Goal: Task Accomplishment & Management: Use online tool/utility

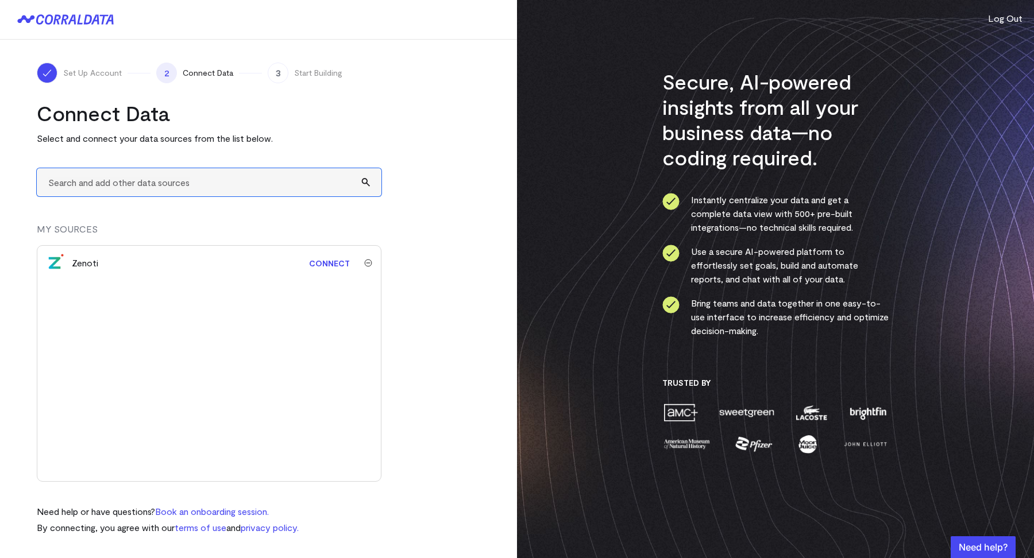
click at [177, 189] on input "text" at bounding box center [209, 182] width 345 height 28
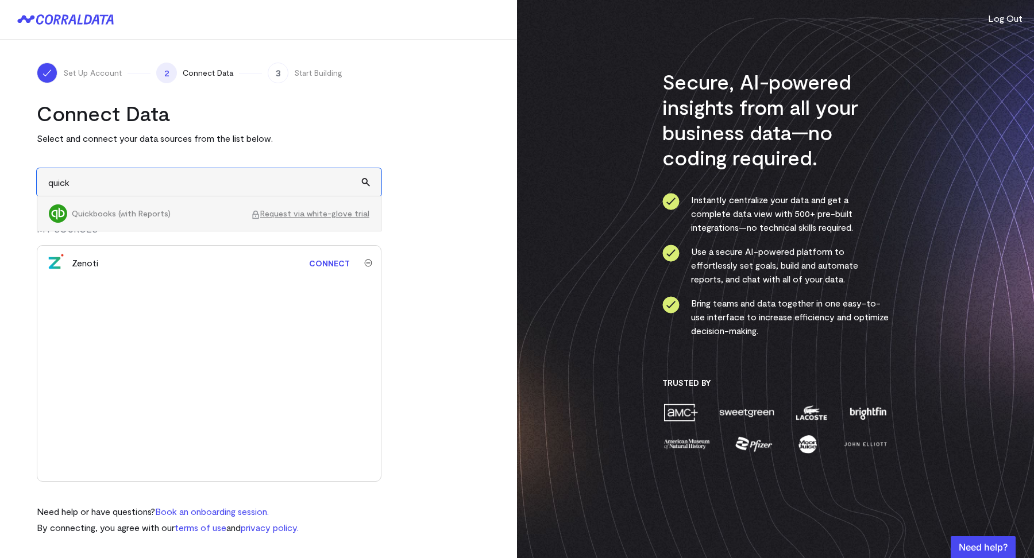
type input "quick"
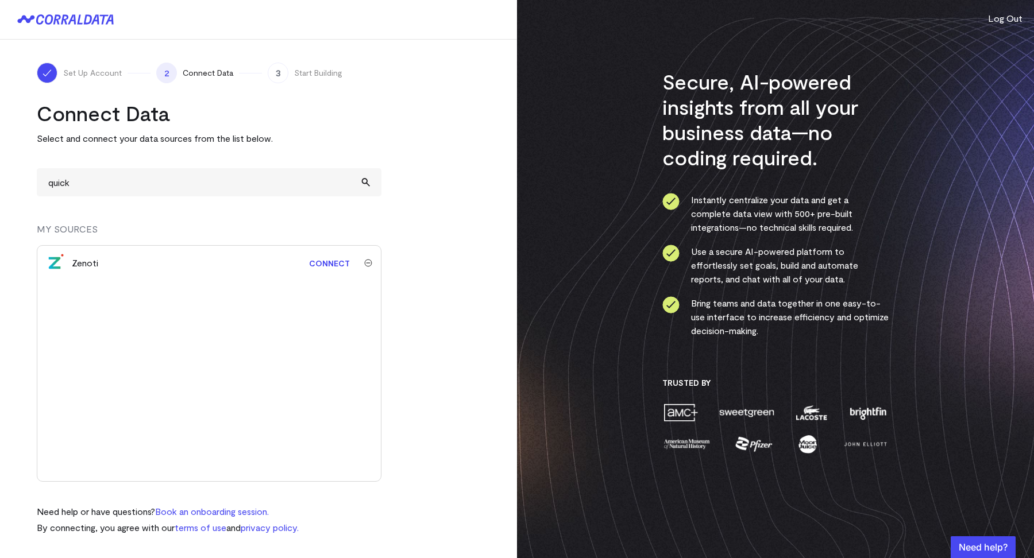
click at [1012, 6] on div "Secure, AI-powered insights from all your business data—no coding required. Ins…" at bounding box center [775, 279] width 517 height 558
click at [1012, 16] on button "Log Out" at bounding box center [1005, 18] width 34 height 14
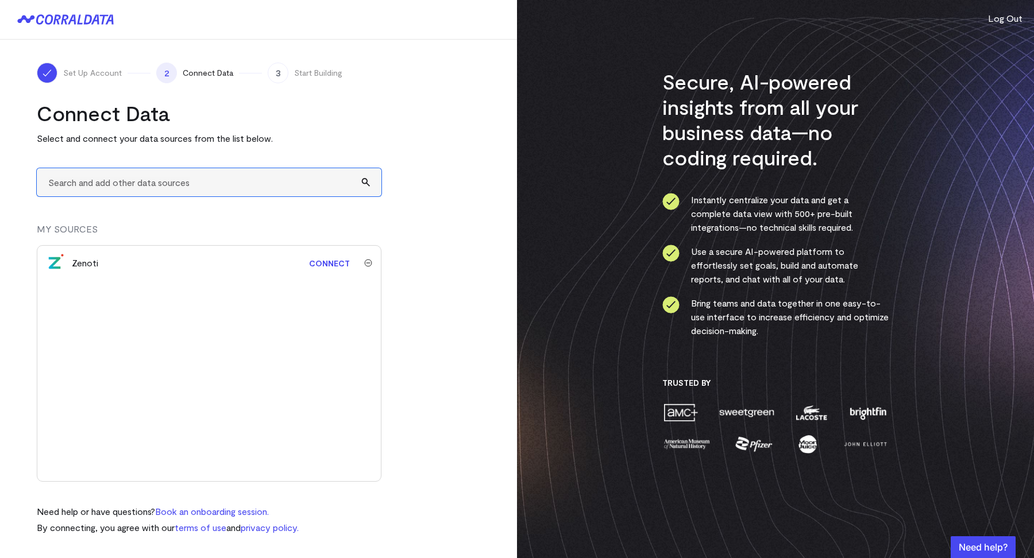
click at [138, 187] on input "text" at bounding box center [209, 182] width 345 height 28
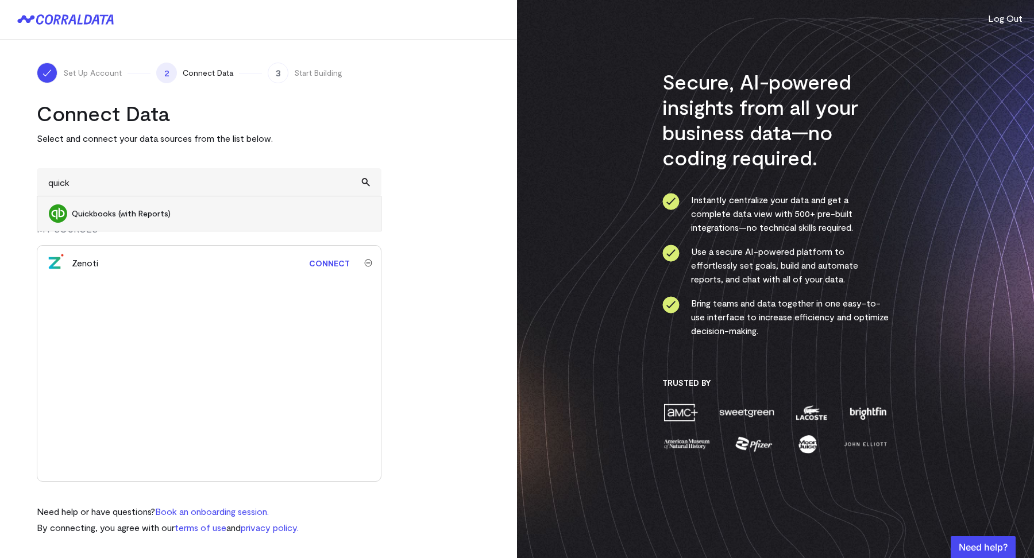
click at [117, 210] on span "Quickbooks (with Reports)" at bounding box center [221, 213] width 298 height 11
type input "Quickbooks (with Reports)"
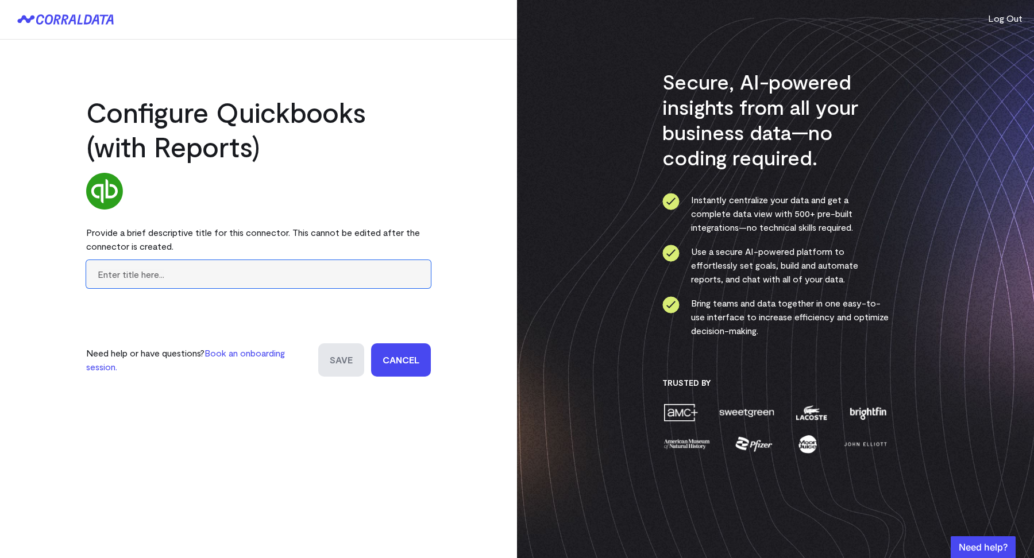
click at [299, 284] on input "text" at bounding box center [258, 274] width 345 height 28
type input "RISE"
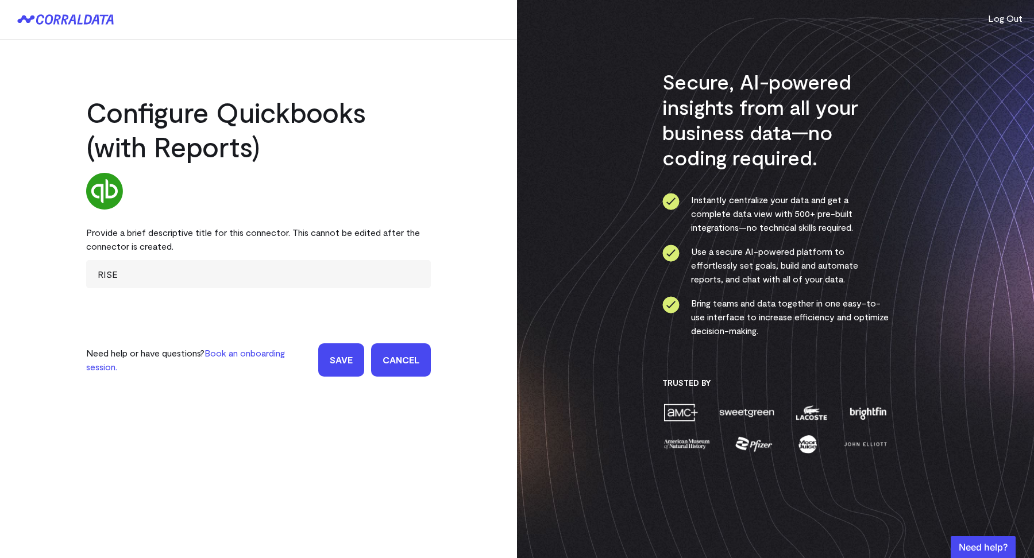
click at [333, 344] on input "Save" at bounding box center [341, 360] width 46 height 33
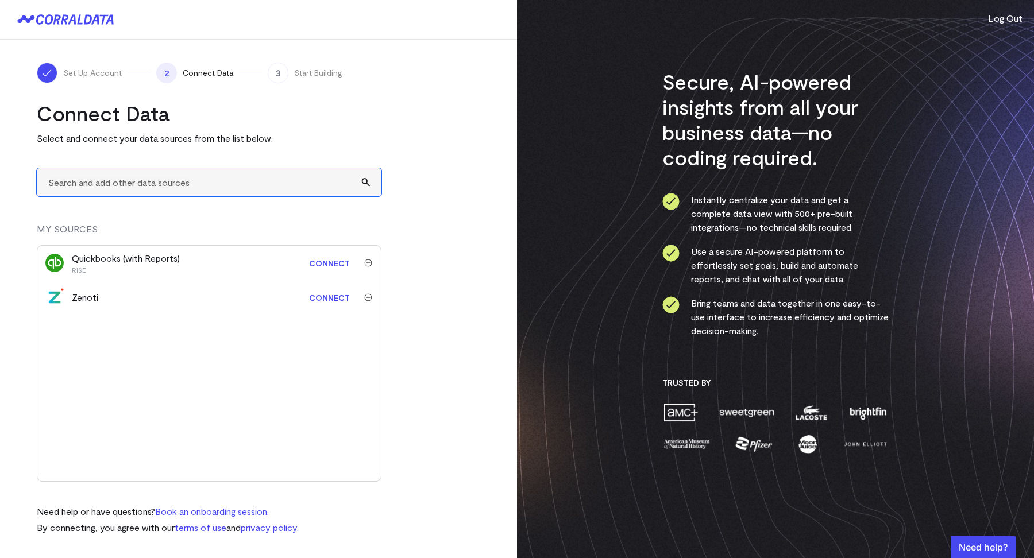
click at [183, 187] on input "text" at bounding box center [209, 182] width 345 height 28
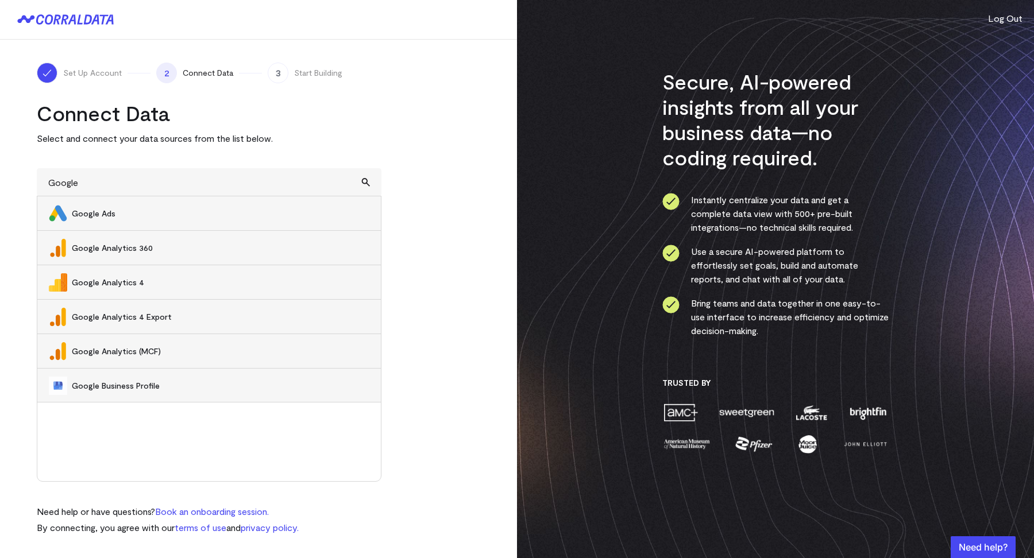
click at [137, 209] on span "Google Ads" at bounding box center [221, 213] width 298 height 11
type input "Google Ads"
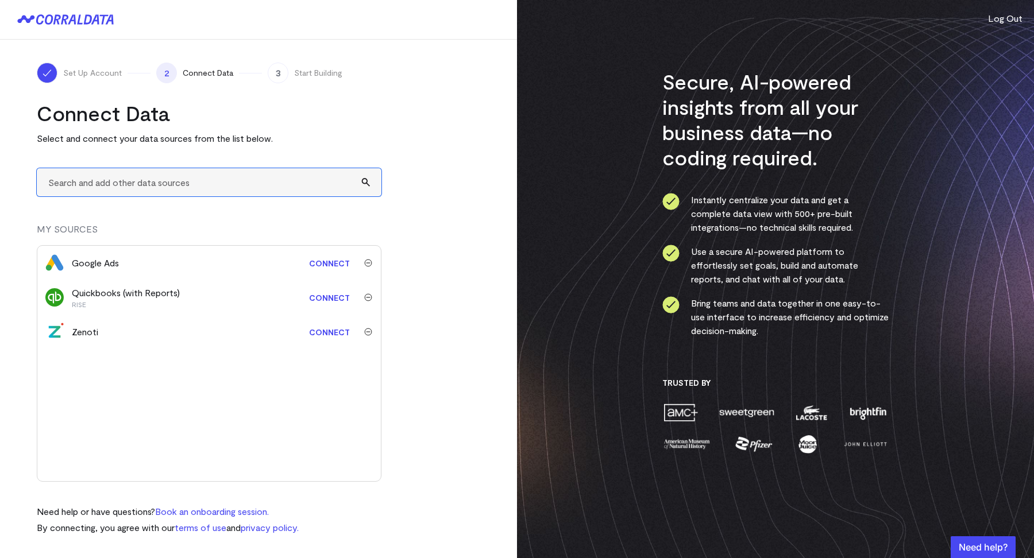
click at [116, 186] on input "text" at bounding box center [209, 182] width 345 height 28
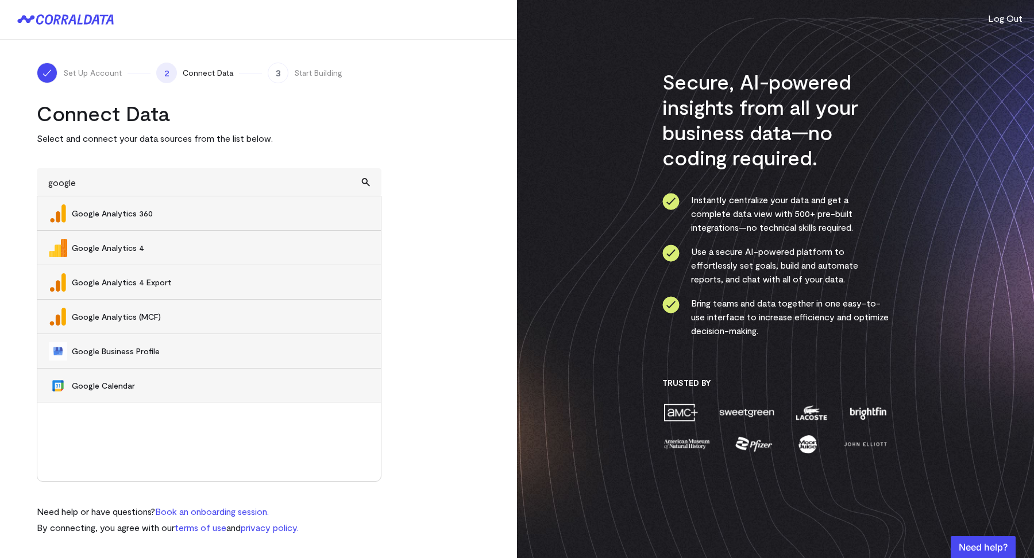
click at [93, 233] on li "Google Analytics 4" at bounding box center [209, 248] width 344 height 34
type input "Google Analytics 4"
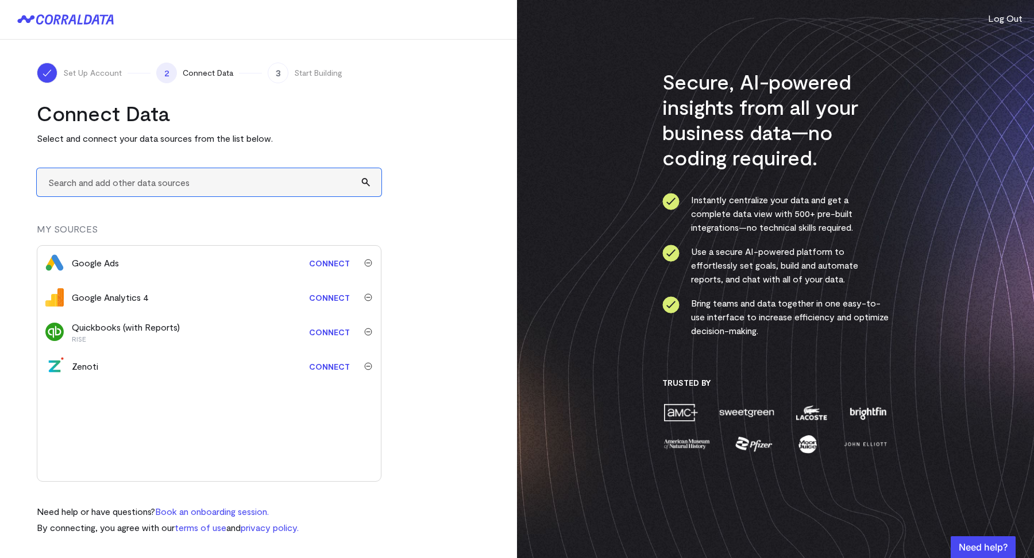
click at [94, 189] on input "text" at bounding box center [209, 182] width 345 height 28
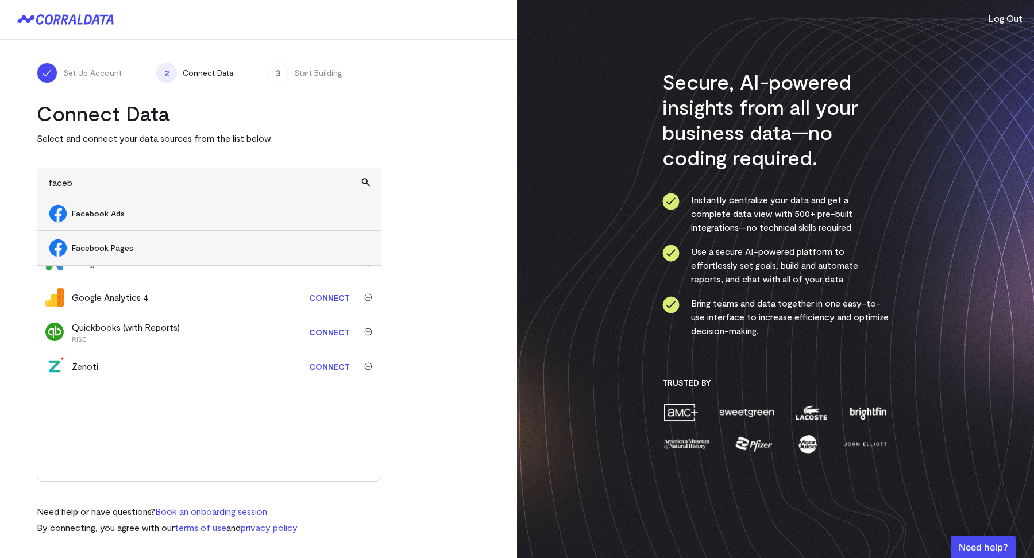
click at [102, 217] on span "Facebook Ads" at bounding box center [221, 213] width 298 height 11
type input "Facebook Ads"
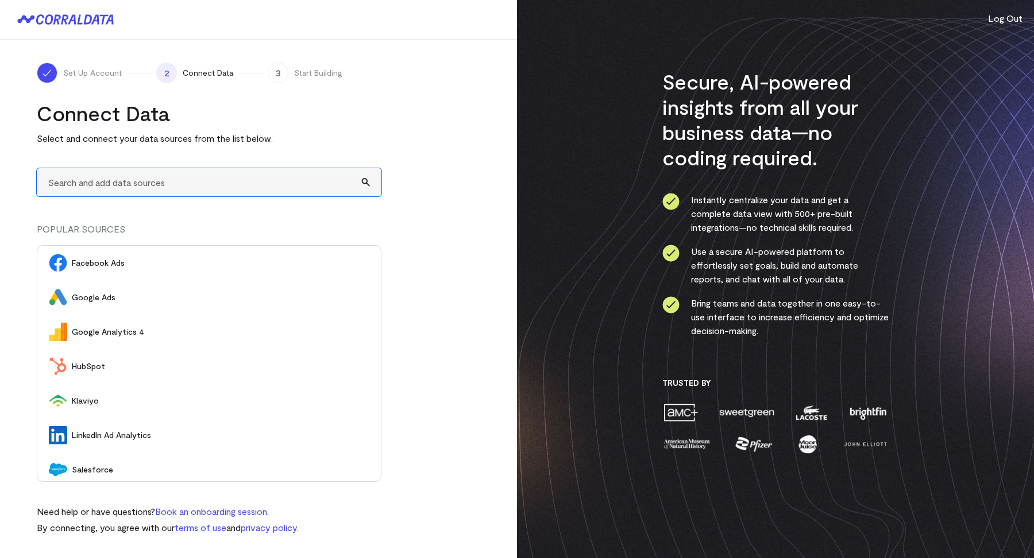
click at [205, 189] on input "text" at bounding box center [209, 182] width 345 height 28
type input "A"
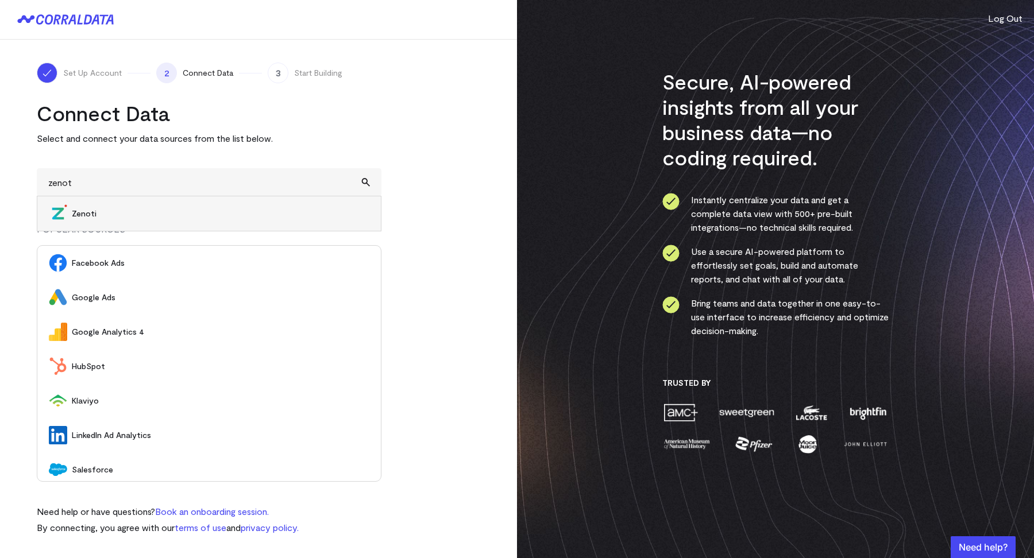
click at [145, 213] on span "Zenoti" at bounding box center [221, 213] width 298 height 11
type input "Zenoti"
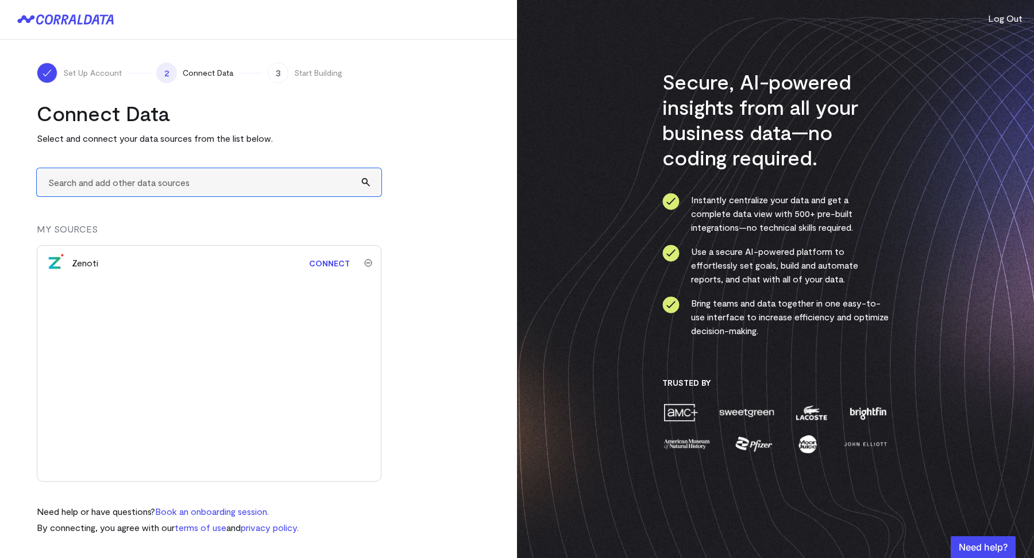
click at [137, 194] on input "text" at bounding box center [209, 182] width 345 height 28
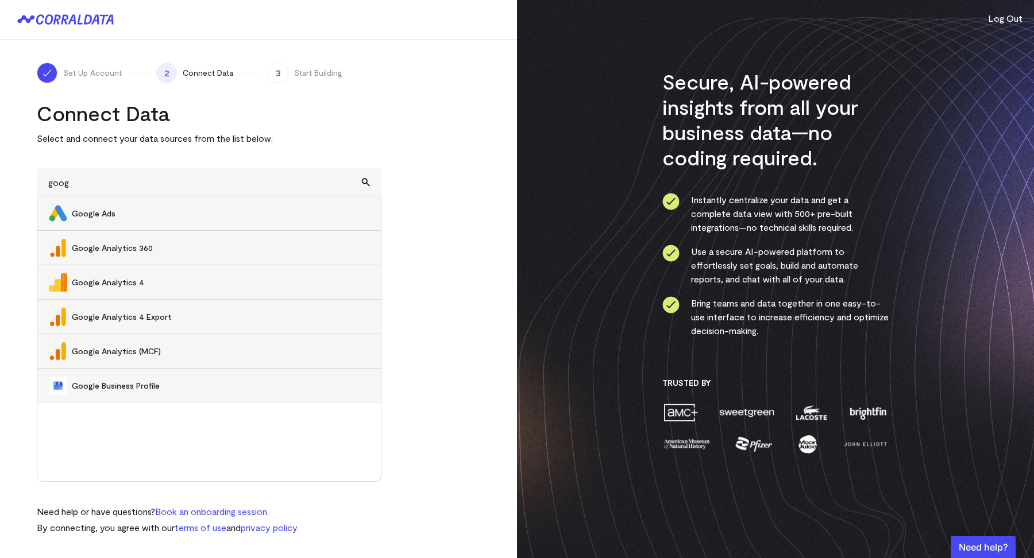
click at [102, 217] on span "Google Ads" at bounding box center [221, 213] width 298 height 11
type input "Google Ads"
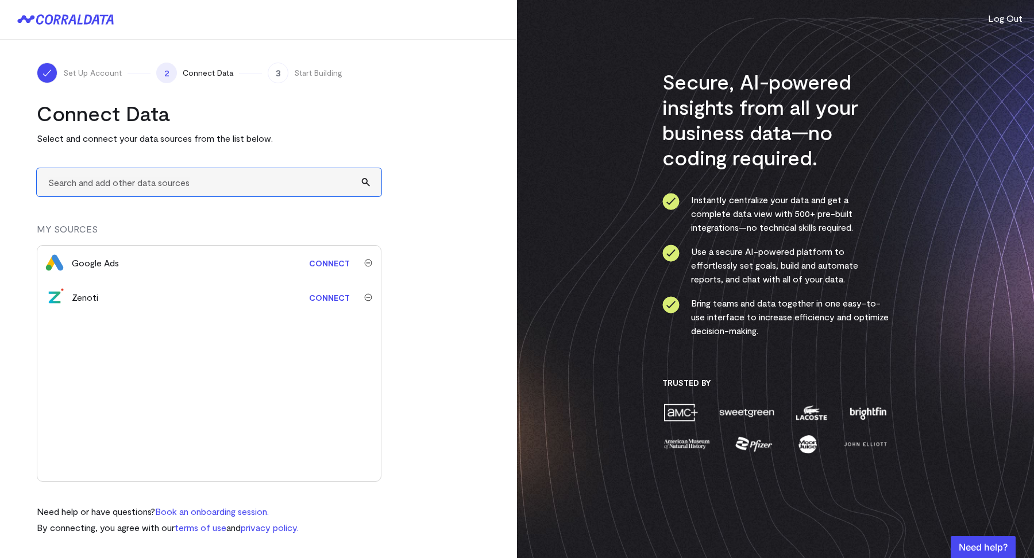
click at [110, 188] on input "text" at bounding box center [209, 182] width 345 height 28
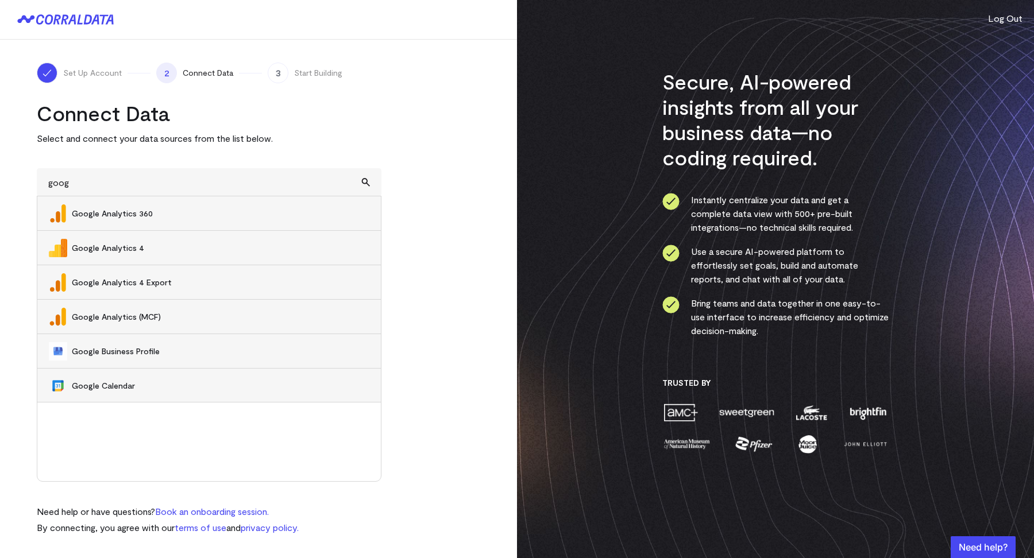
click at [96, 250] on span "Google Analytics 4" at bounding box center [221, 247] width 298 height 11
type input "Google Analytics 4"
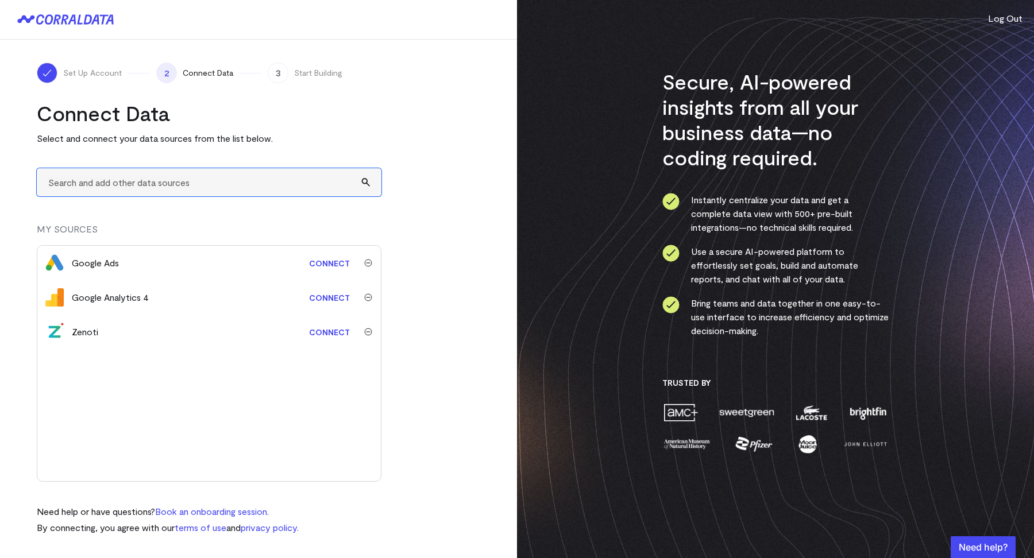
click at [128, 187] on input "text" at bounding box center [209, 182] width 345 height 28
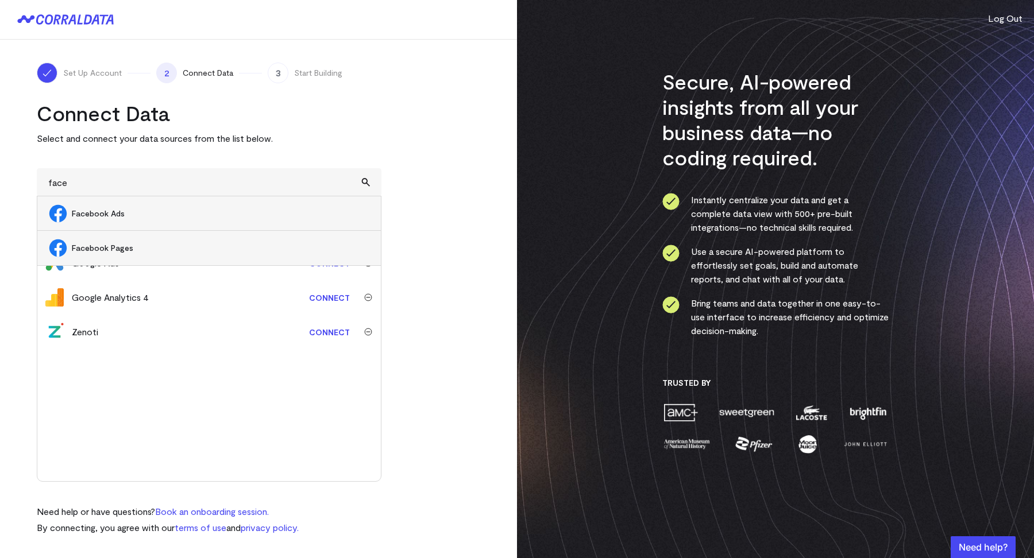
click at [116, 215] on span "Facebook Ads" at bounding box center [221, 213] width 298 height 11
type input "Facebook Ads"
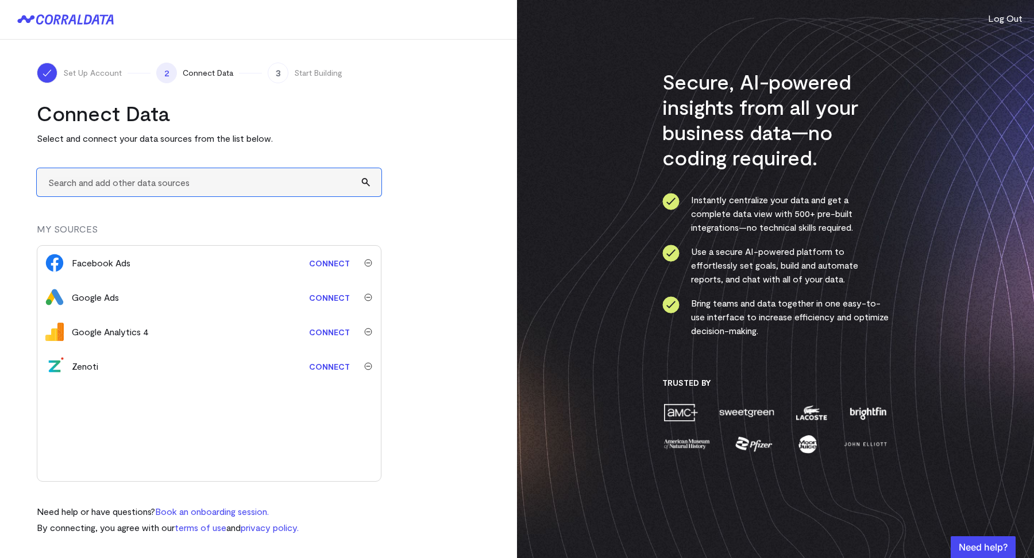
click at [120, 191] on input "text" at bounding box center [209, 182] width 345 height 28
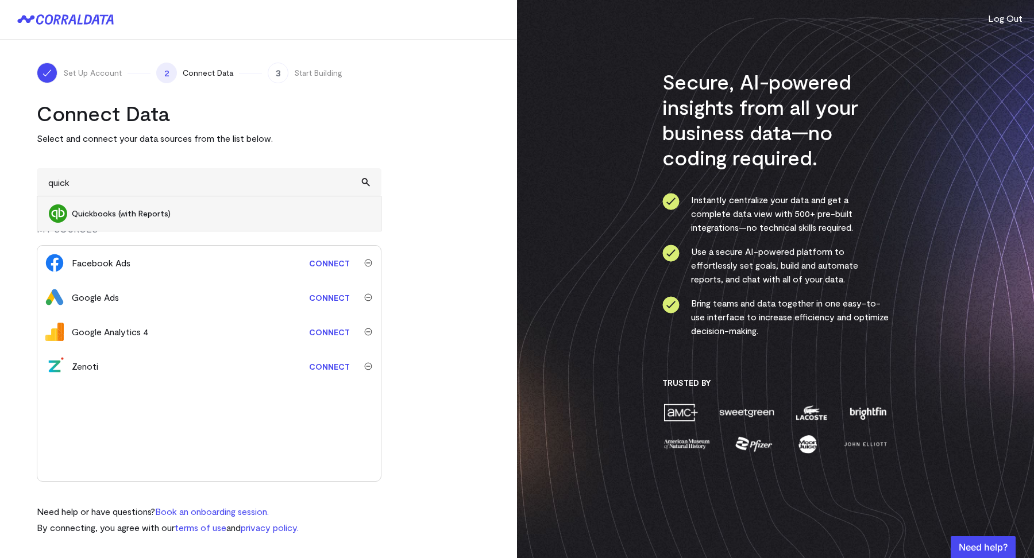
click at [107, 218] on span "Quickbooks (with Reports)" at bounding box center [221, 213] width 298 height 11
type input "Quickbooks (with Reports)"
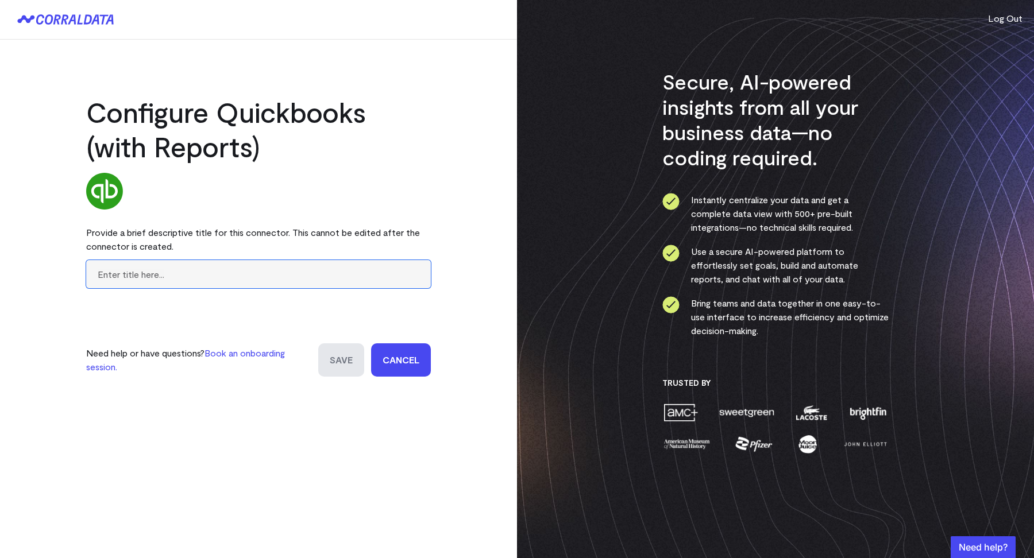
click at [146, 280] on input "text" at bounding box center [258, 274] width 345 height 28
type input "RISE"
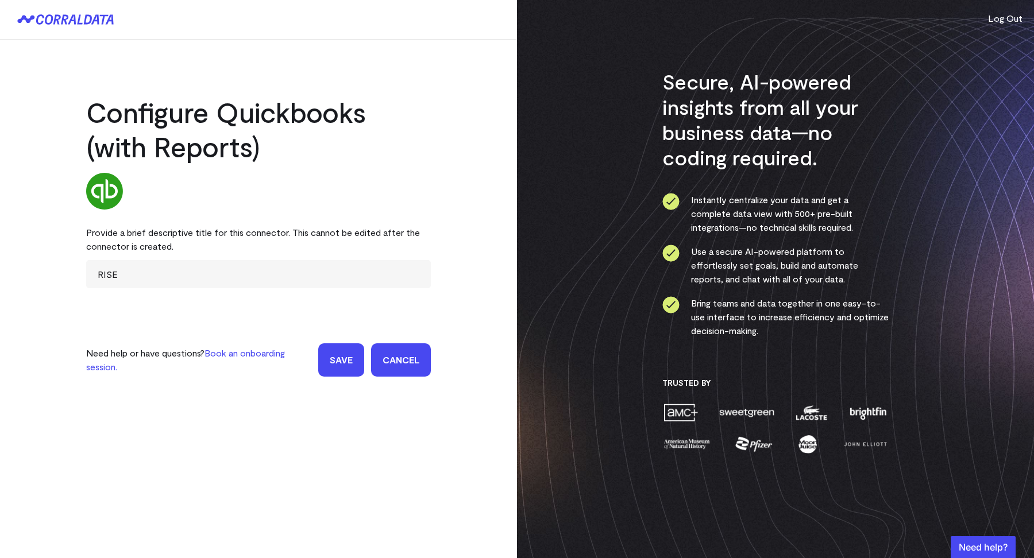
click at [330, 345] on input "Save" at bounding box center [341, 360] width 46 height 33
